Goal: Task Accomplishment & Management: Complete application form

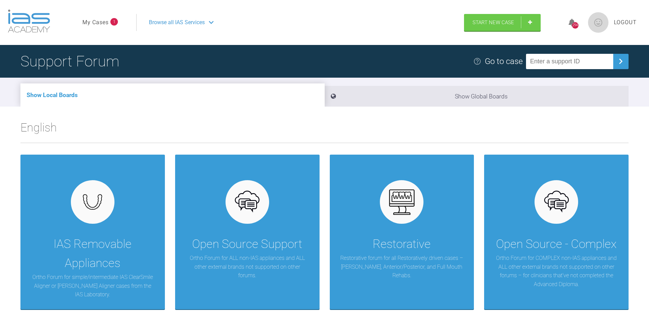
click at [99, 23] on link "My Cases" at bounding box center [95, 22] width 26 height 9
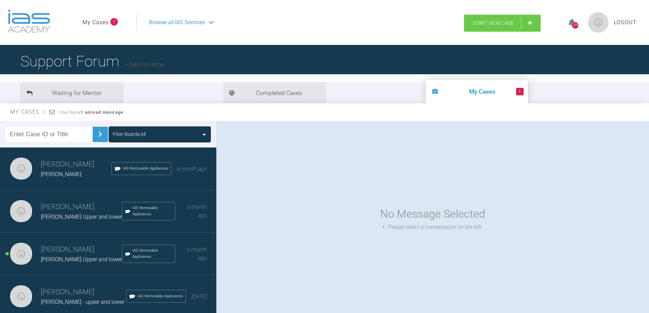
click at [499, 26] on span "Start New Case" at bounding box center [493, 23] width 42 height 6
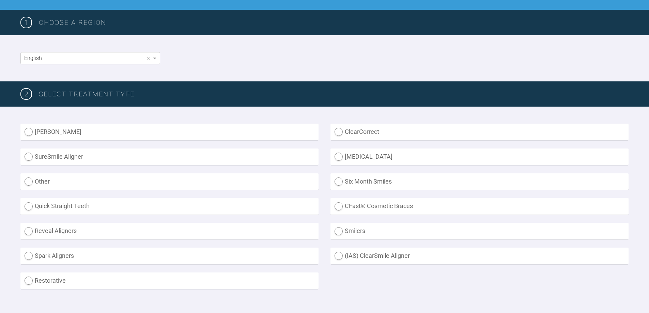
scroll to position [102, 0]
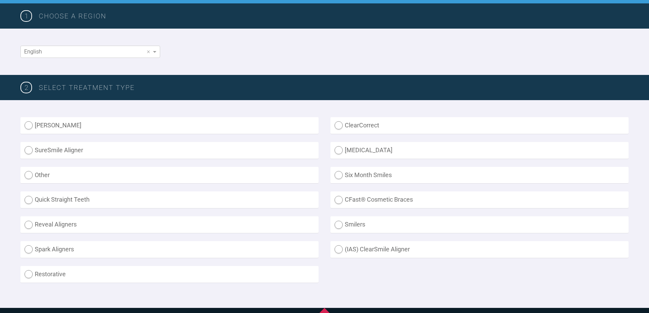
click at [341, 249] on label "(IAS) ClearSmile Aligner" at bounding box center [479, 249] width 298 height 17
radio Aligner "true"
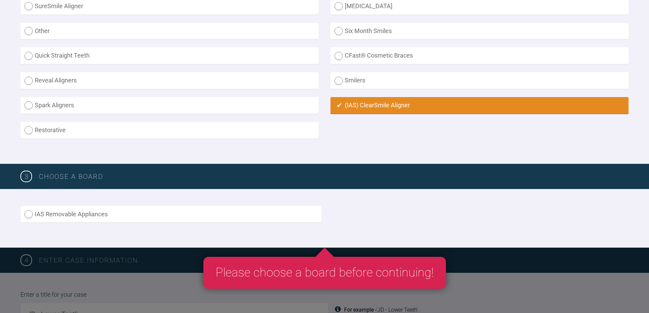
scroll to position [273, 0]
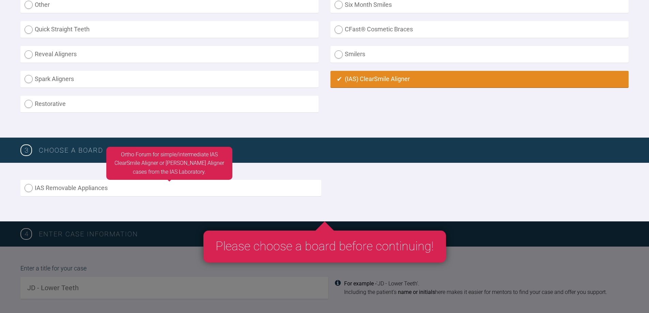
click at [105, 188] on label "IAS Removable Appliances" at bounding box center [170, 188] width 301 height 17
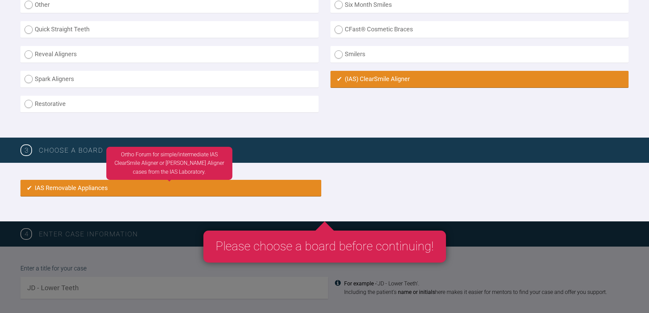
radio input "true"
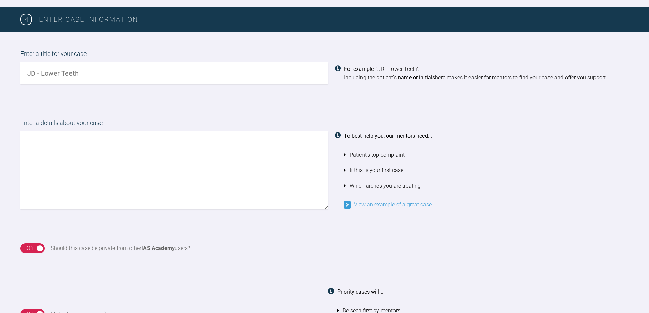
scroll to position [487, 0]
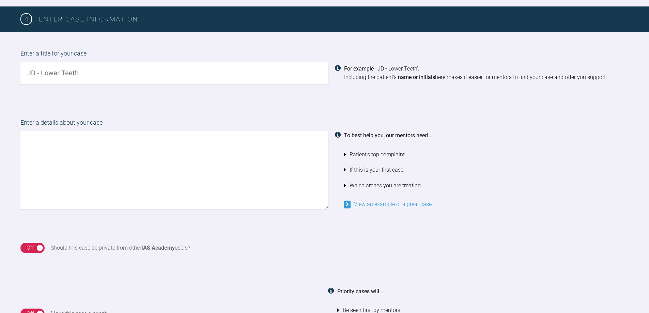
click at [93, 71] on input "text" at bounding box center [174, 73] width 308 height 22
type input "[PERSON_NAME]"
click at [90, 153] on textarea at bounding box center [174, 170] width 308 height 78
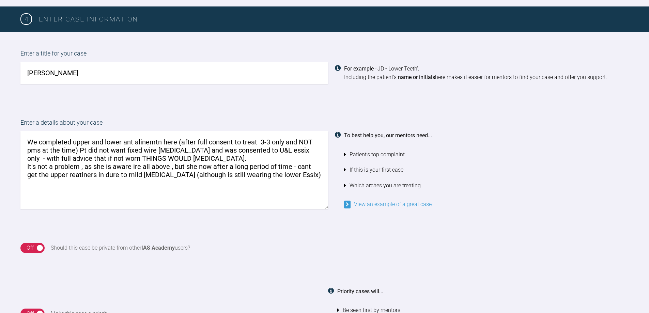
click at [134, 167] on textarea "We completed upper and lower ant alinemtn here (after full consent to treat 3-3…" at bounding box center [174, 170] width 308 height 78
click at [207, 166] on textarea "We completed upper and lower ant alinemtn here (after full consent to treat 3-3…" at bounding box center [174, 170] width 308 height 78
click at [288, 168] on textarea "We completed upper and lower ant alinemtn here (after full consent to treat 3-3…" at bounding box center [174, 170] width 308 height 78
click at [61, 185] on textarea "We completed upper and lower ant alinemtn here (after full consent to treat 3-3…" at bounding box center [174, 170] width 308 height 78
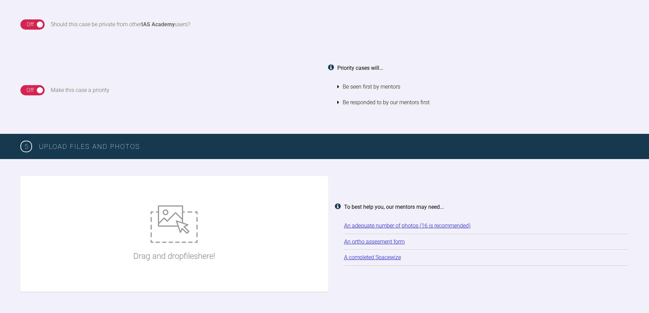
scroll to position [726, 0]
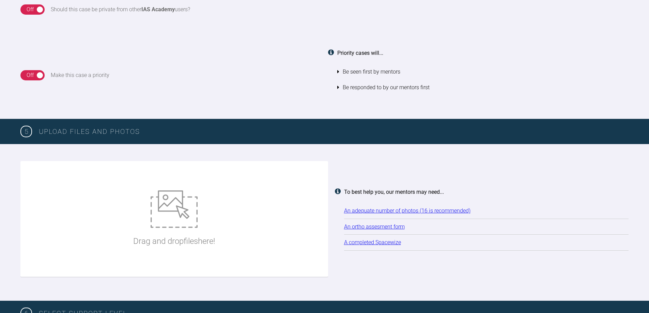
type textarea "We completed upper and lower ant alinemtn here (after full consent to treat 3-3…"
click at [160, 217] on img at bounding box center [174, 208] width 47 height 37
type input "C:\fakepath\IMG_3258.JPG"
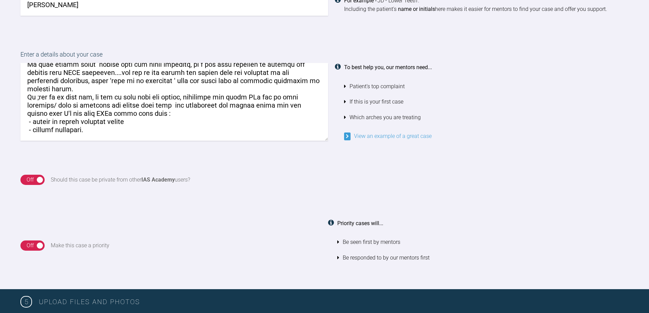
scroll to position [385, 0]
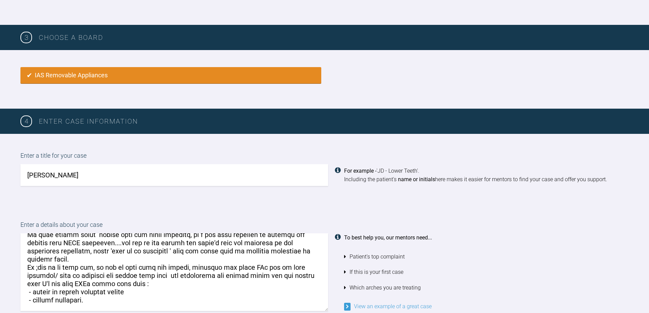
drag, startPoint x: 37, startPoint y: 266, endPoint x: 58, endPoint y: 281, distance: 25.6
click at [58, 281] on textarea at bounding box center [174, 272] width 308 height 78
click at [37, 264] on textarea at bounding box center [174, 272] width 308 height 78
drag, startPoint x: 233, startPoint y: 272, endPoint x: 206, endPoint y: 253, distance: 32.4
click at [206, 260] on textarea at bounding box center [174, 272] width 308 height 78
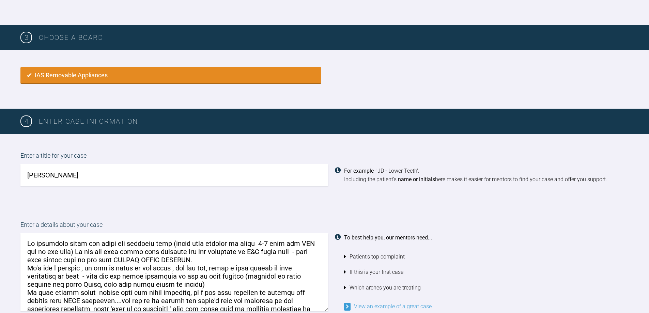
scroll to position [0, 0]
click at [34, 254] on textarea at bounding box center [174, 272] width 308 height 78
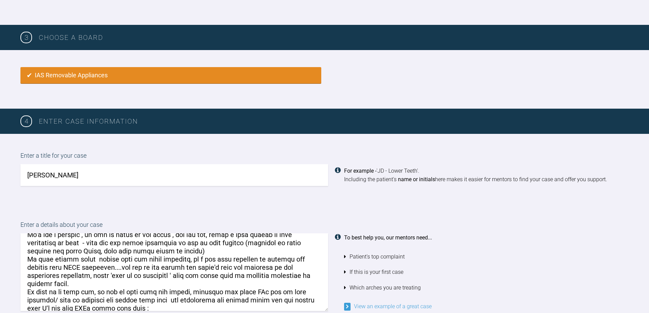
click at [88, 243] on textarea at bounding box center [174, 272] width 308 height 78
click at [80, 242] on textarea at bounding box center [174, 272] width 308 height 78
click at [26, 242] on textarea at bounding box center [174, 272] width 308 height 78
drag, startPoint x: 94, startPoint y: 243, endPoint x: 196, endPoint y: 164, distance: 128.9
click at [196, 164] on label "Enter a title for your case" at bounding box center [324, 157] width 608 height 13
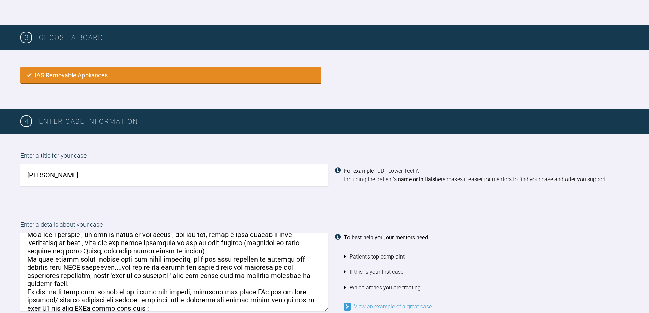
click at [103, 252] on textarea at bounding box center [174, 272] width 308 height 78
click at [159, 249] on textarea at bounding box center [174, 272] width 308 height 78
click at [126, 259] on textarea at bounding box center [174, 272] width 308 height 78
click at [133, 260] on textarea at bounding box center [174, 272] width 308 height 78
click at [64, 266] on textarea at bounding box center [174, 272] width 308 height 78
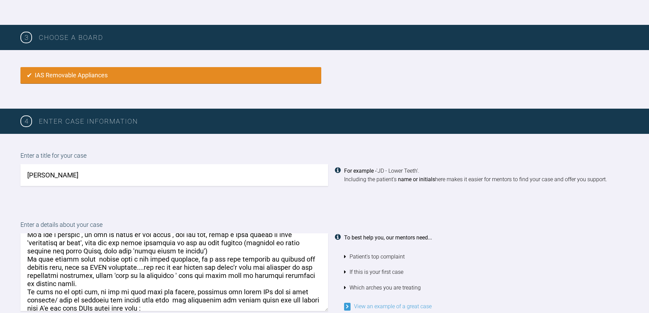
click at [111, 267] on textarea at bounding box center [174, 272] width 308 height 78
drag, startPoint x: 198, startPoint y: 244, endPoint x: 211, endPoint y: 244, distance: 13.3
click at [211, 244] on textarea at bounding box center [174, 272] width 308 height 78
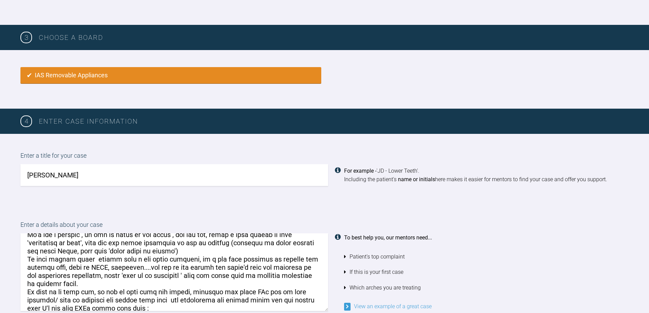
click at [81, 242] on textarea at bounding box center [174, 272] width 308 height 78
click at [81, 241] on textarea at bounding box center [174, 272] width 308 height 78
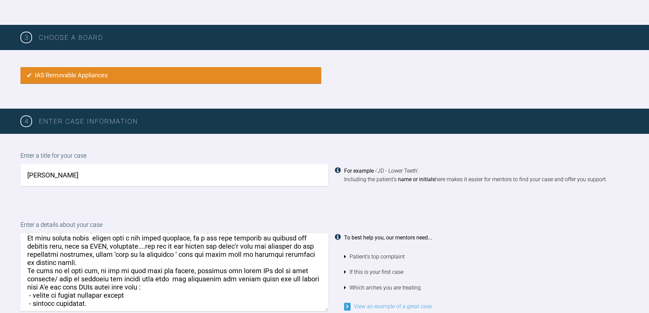
scroll to position [67, 0]
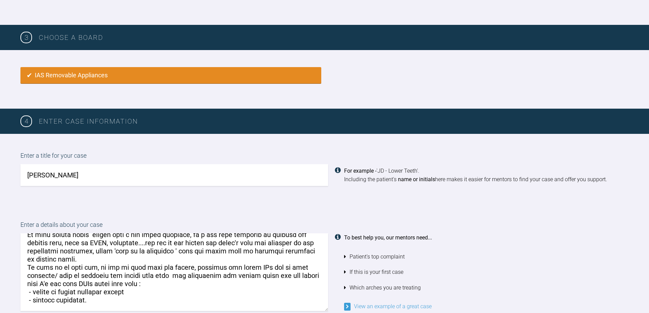
click at [30, 259] on textarea at bounding box center [174, 272] width 308 height 78
click at [105, 251] on textarea at bounding box center [174, 272] width 308 height 78
click at [114, 268] on textarea at bounding box center [174, 272] width 308 height 78
click at [183, 270] on textarea at bounding box center [174, 272] width 308 height 78
click at [140, 284] on textarea at bounding box center [174, 272] width 308 height 78
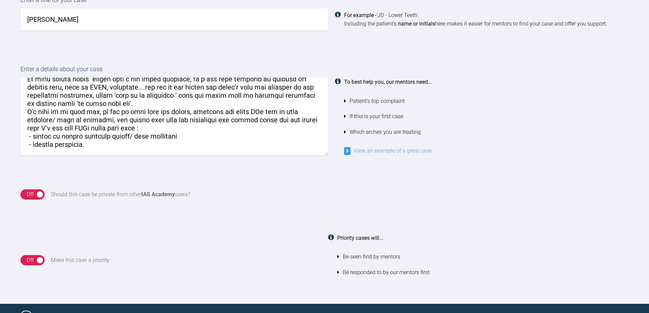
scroll to position [556, 0]
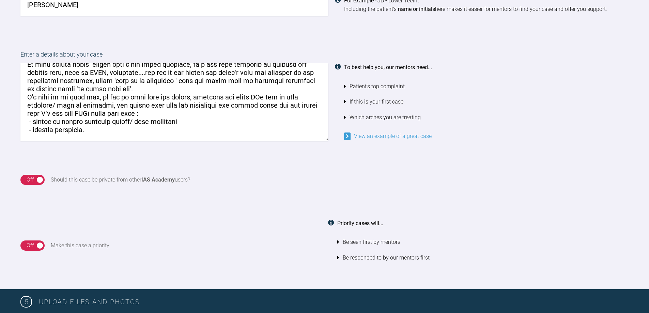
click at [93, 123] on textarea at bounding box center [174, 102] width 308 height 78
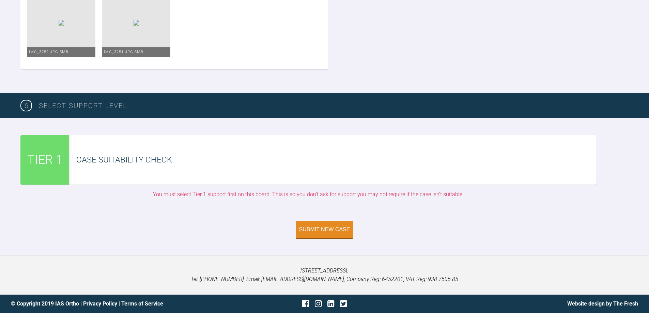
scroll to position [1339, 0]
type textarea "We completed upper and lower ant alignment here (after full consent to treat 3-…"
click at [306, 233] on div "Submit New Case" at bounding box center [324, 230] width 51 height 6
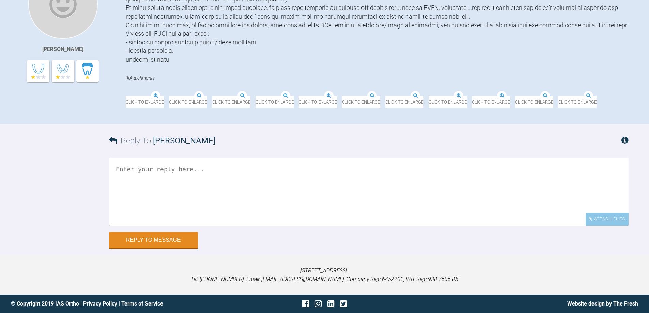
scroll to position [304, 0]
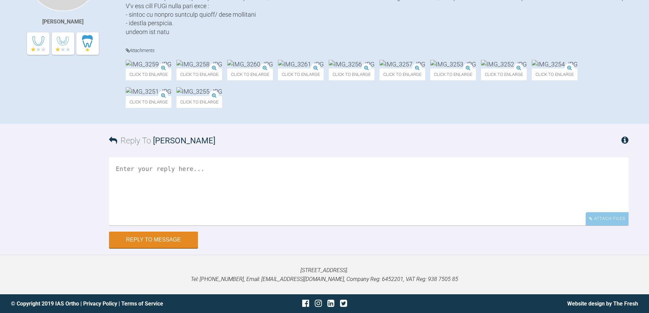
click at [164, 176] on textarea at bounding box center [368, 191] width 519 height 68
type textarea "w"
type textarea "S"
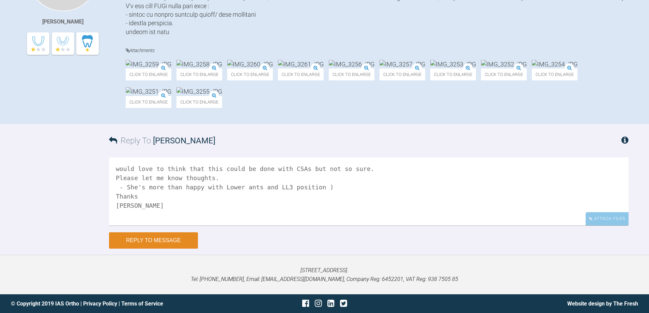
type textarea "would love to think that this could be done with CSAs but not so sure. Please l…"
click at [165, 240] on button "Reply to Message" at bounding box center [153, 240] width 89 height 16
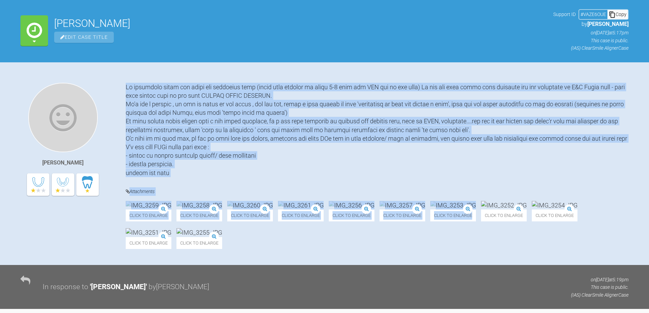
scroll to position [89, 0]
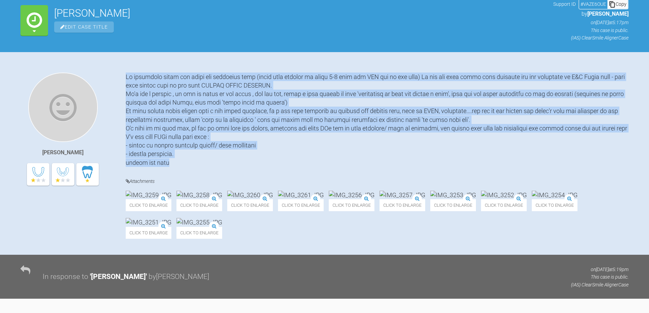
drag, startPoint x: 126, startPoint y: 164, endPoint x: 193, endPoint y: 164, distance: 67.8
click at [193, 164] on div at bounding box center [377, 120] width 503 height 94
copy div "We completed upper and lower ant alignment here (after full consent to treat 3-…"
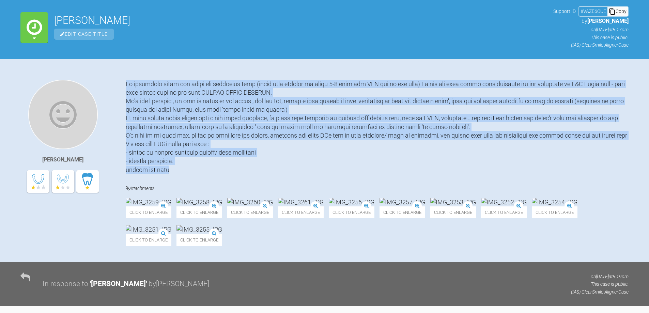
scroll to position [0, 0]
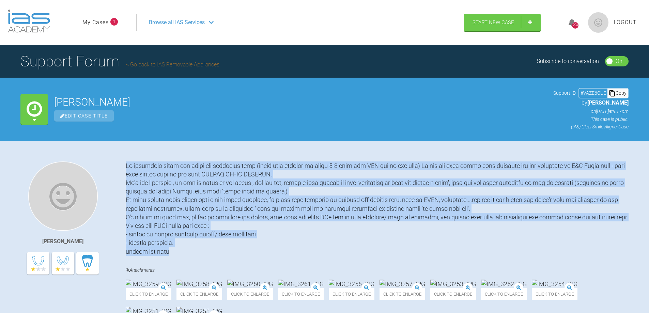
click at [96, 24] on link "My Cases" at bounding box center [95, 22] width 26 height 9
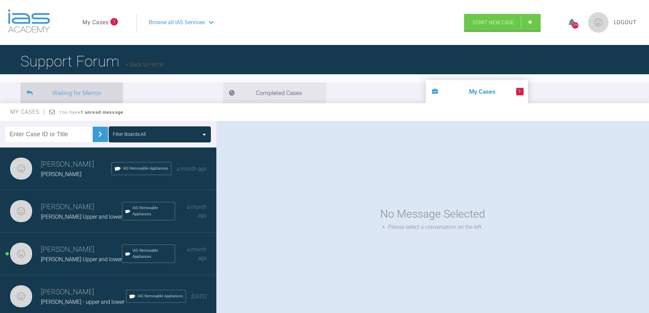
click at [66, 94] on li "Waiting for Mentor" at bounding box center [71, 92] width 102 height 21
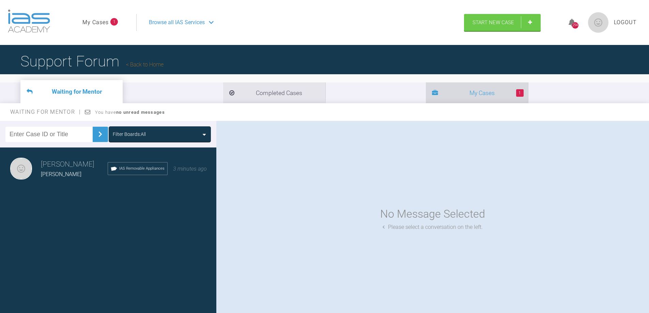
click at [432, 95] on icon at bounding box center [435, 93] width 6 height 6
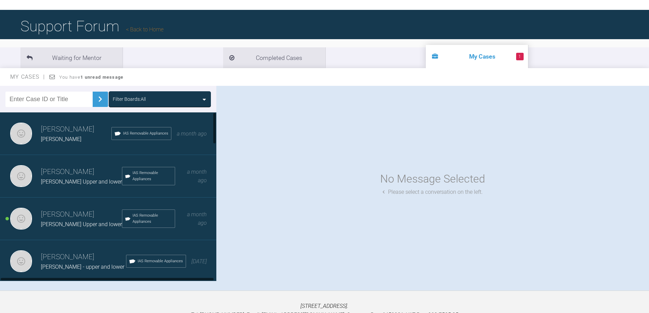
scroll to position [68, 0]
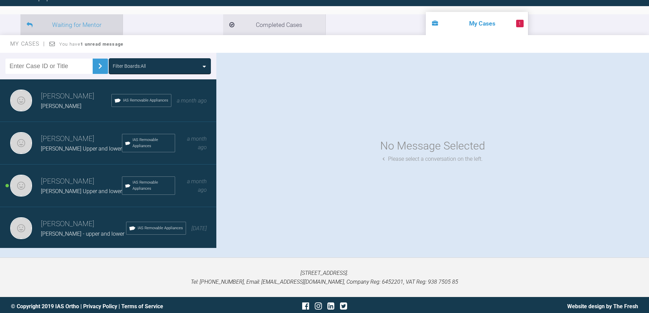
click at [64, 26] on li "Waiting for Mentor" at bounding box center [71, 24] width 102 height 21
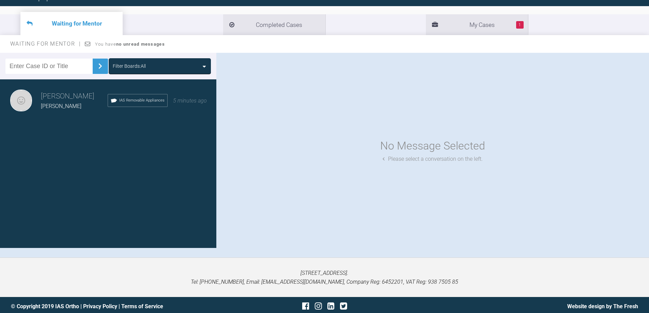
click at [59, 101] on h3 "[PERSON_NAME]" at bounding box center [74, 97] width 67 height 12
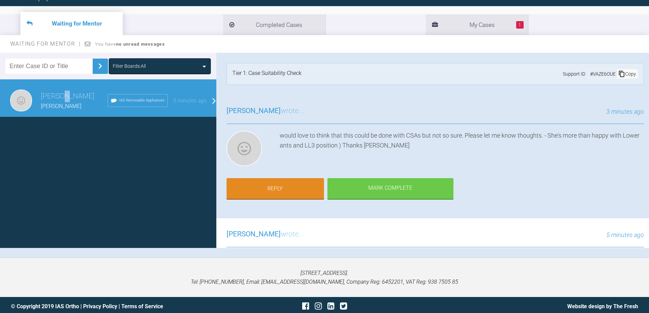
click at [59, 101] on h3 "[PERSON_NAME]" at bounding box center [74, 97] width 67 height 12
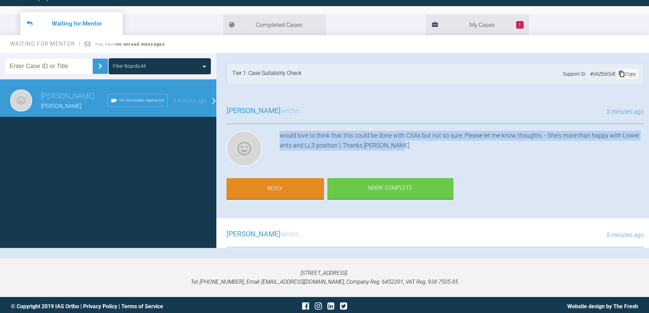
drag, startPoint x: 417, startPoint y: 144, endPoint x: 278, endPoint y: 138, distance: 139.5
click at [278, 138] on div "would love to think that this could be done with CSAs but not so sure. Please l…" at bounding box center [435, 150] width 417 height 38
copy div "would love to think that this could be done with CSAs but not so sure. Please l…"
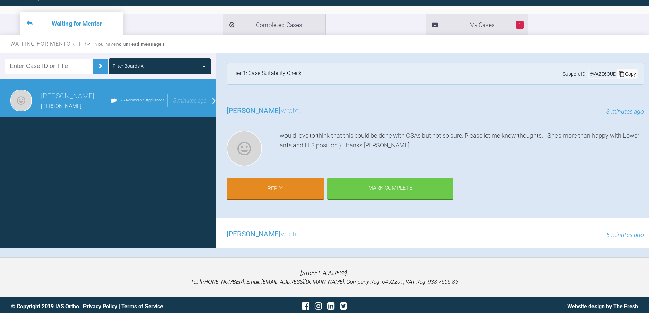
click at [622, 76] on div "Copy" at bounding box center [627, 73] width 20 height 9
